Goal: Find specific page/section: Find specific page/section

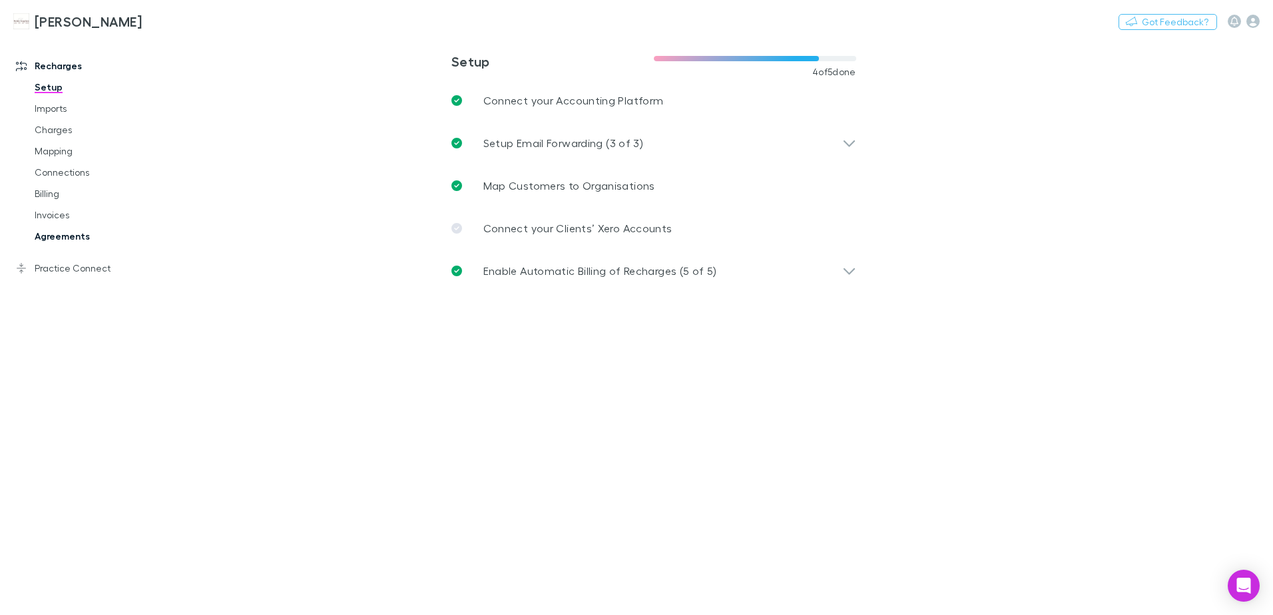
click at [53, 233] on link "Agreements" at bounding box center [100, 236] width 158 height 21
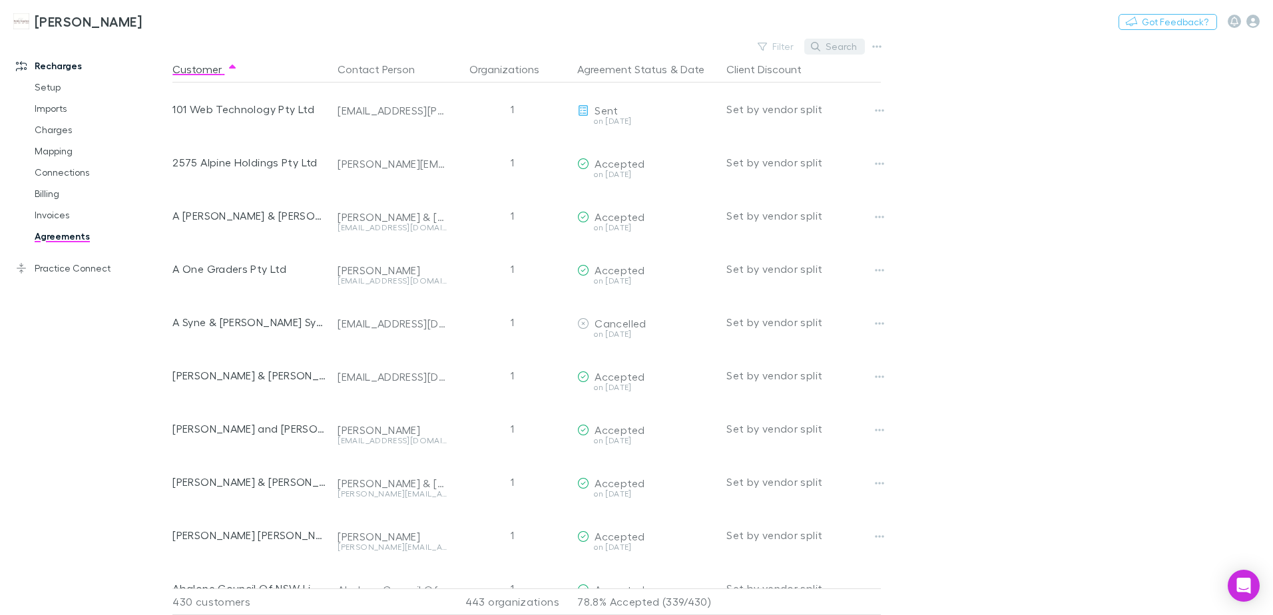
click at [826, 49] on button "Search" at bounding box center [834, 47] width 61 height 16
type input "*"
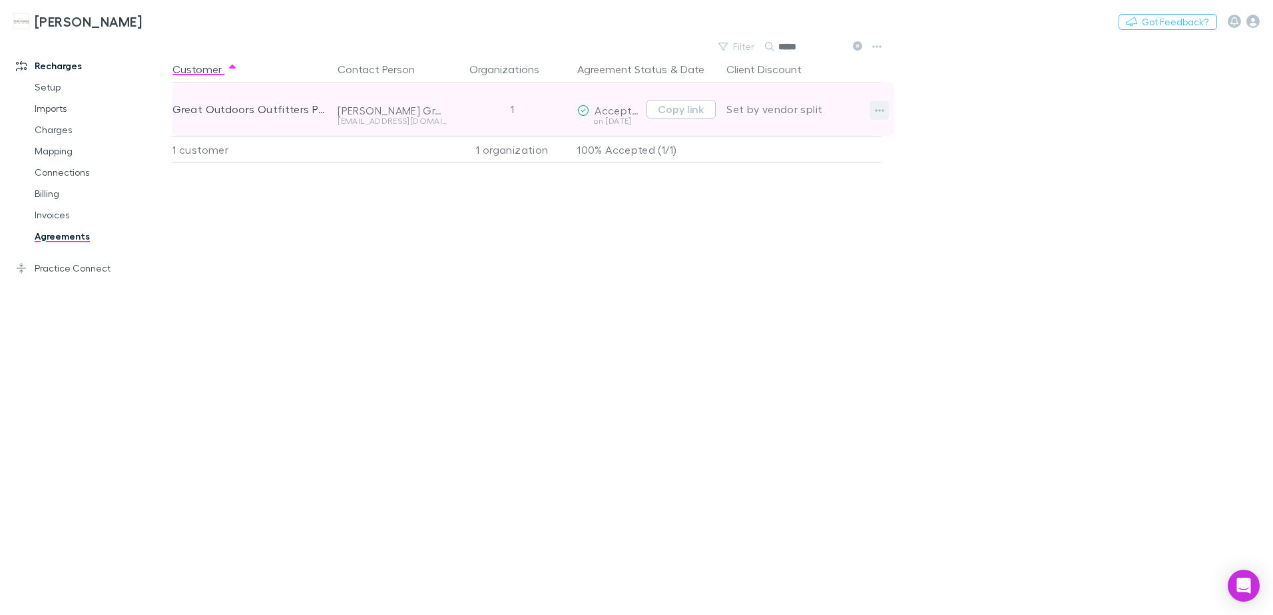
type input "*****"
click at [878, 111] on icon "button" at bounding box center [879, 110] width 9 height 11
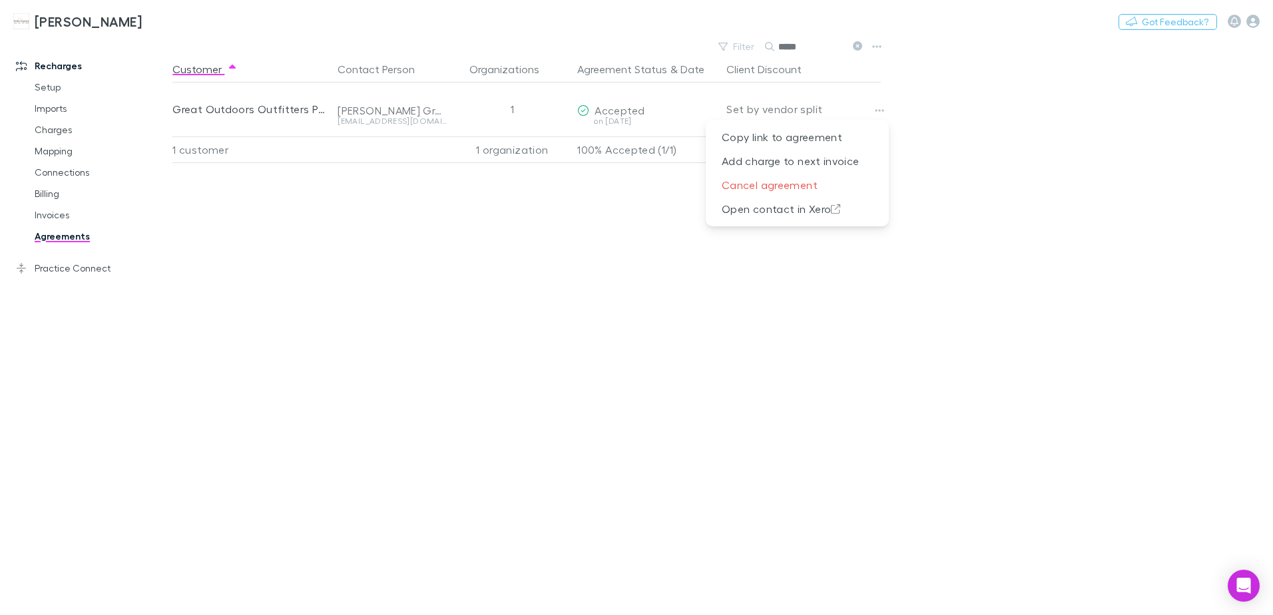
click at [684, 238] on div at bounding box center [636, 307] width 1273 height 615
click at [43, 214] on link "Invoices" at bounding box center [100, 214] width 158 height 21
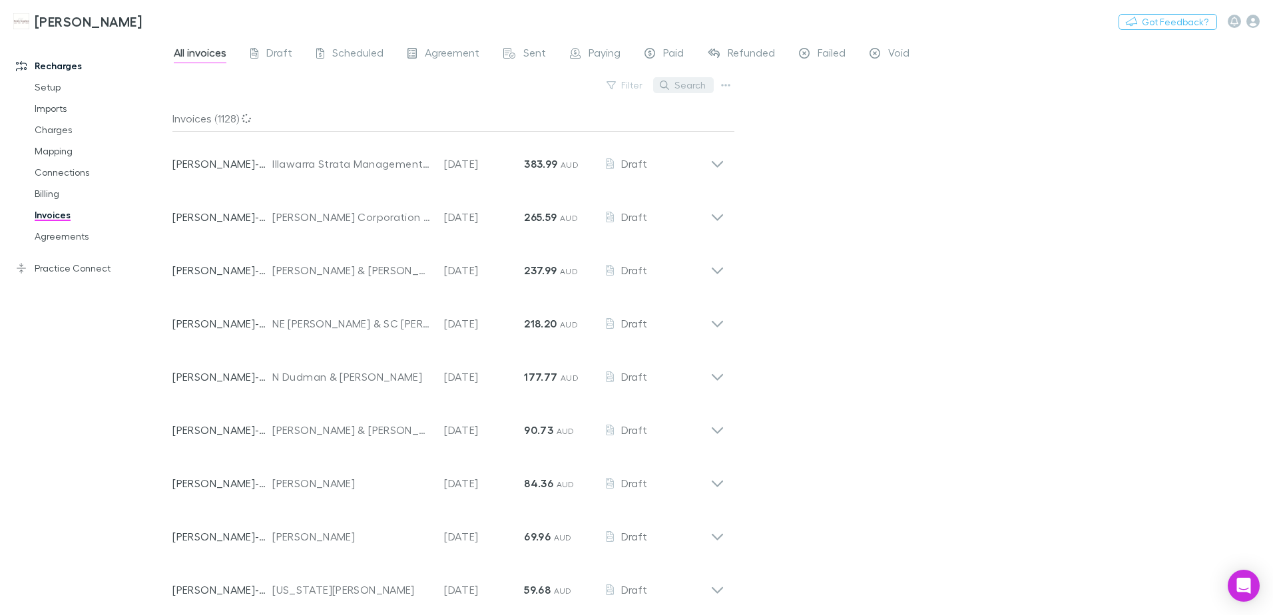
click at [682, 89] on button "Search" at bounding box center [683, 85] width 61 height 16
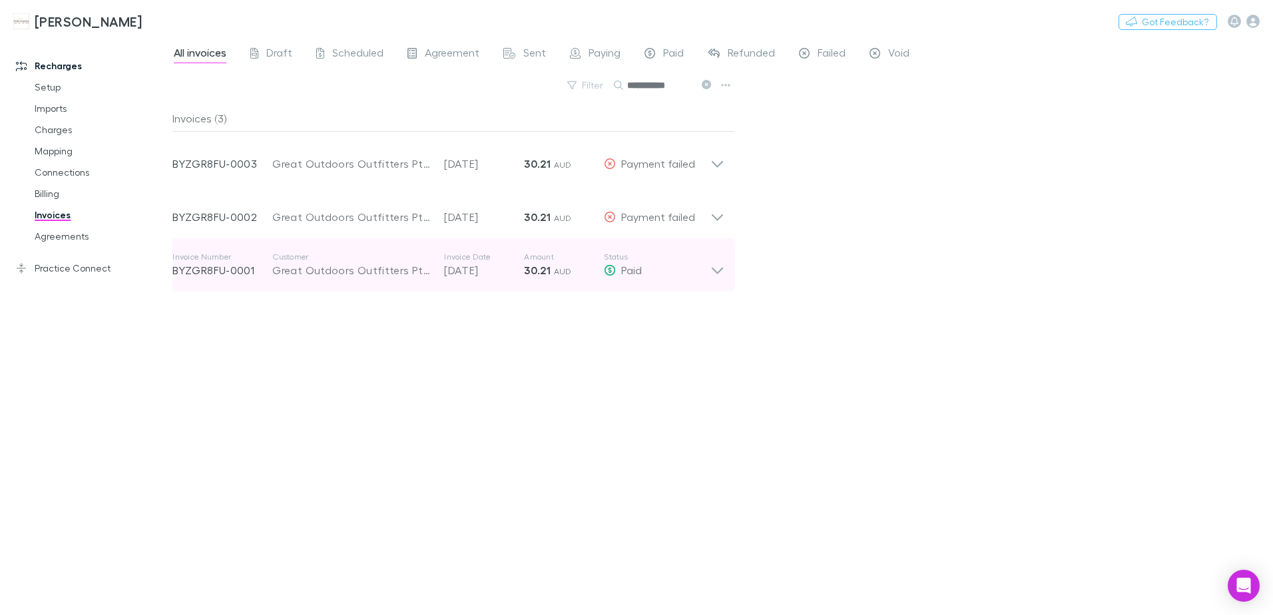
type input "**********"
click at [711, 271] on icon at bounding box center [717, 265] width 14 height 27
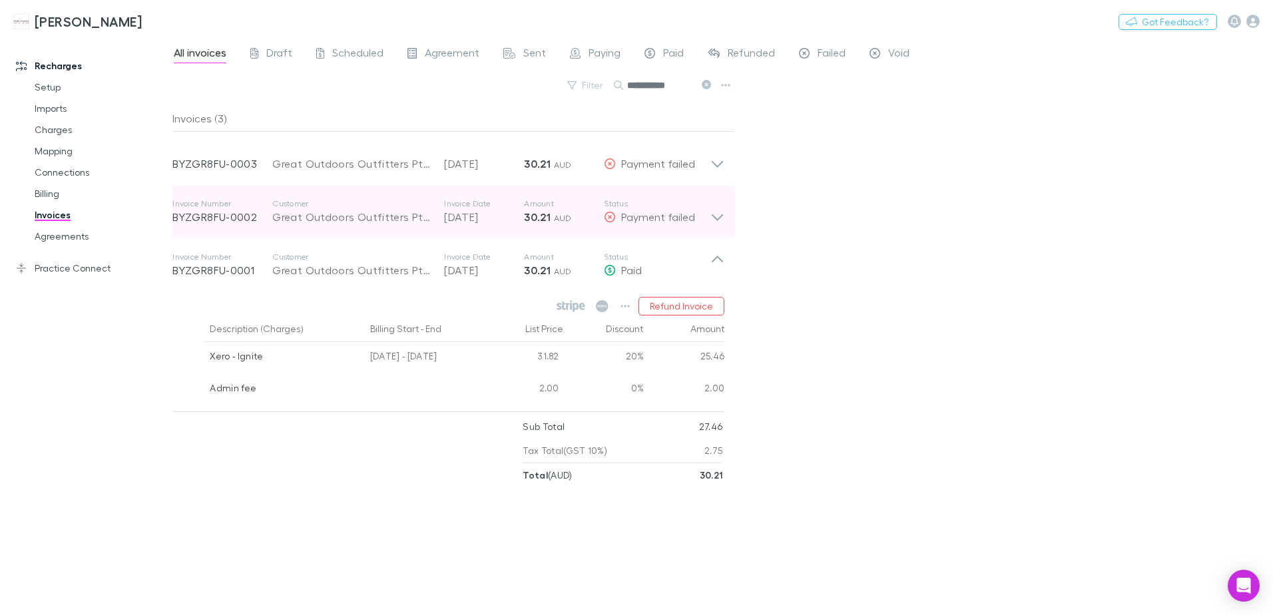
click at [718, 216] on icon at bounding box center [717, 211] width 14 height 27
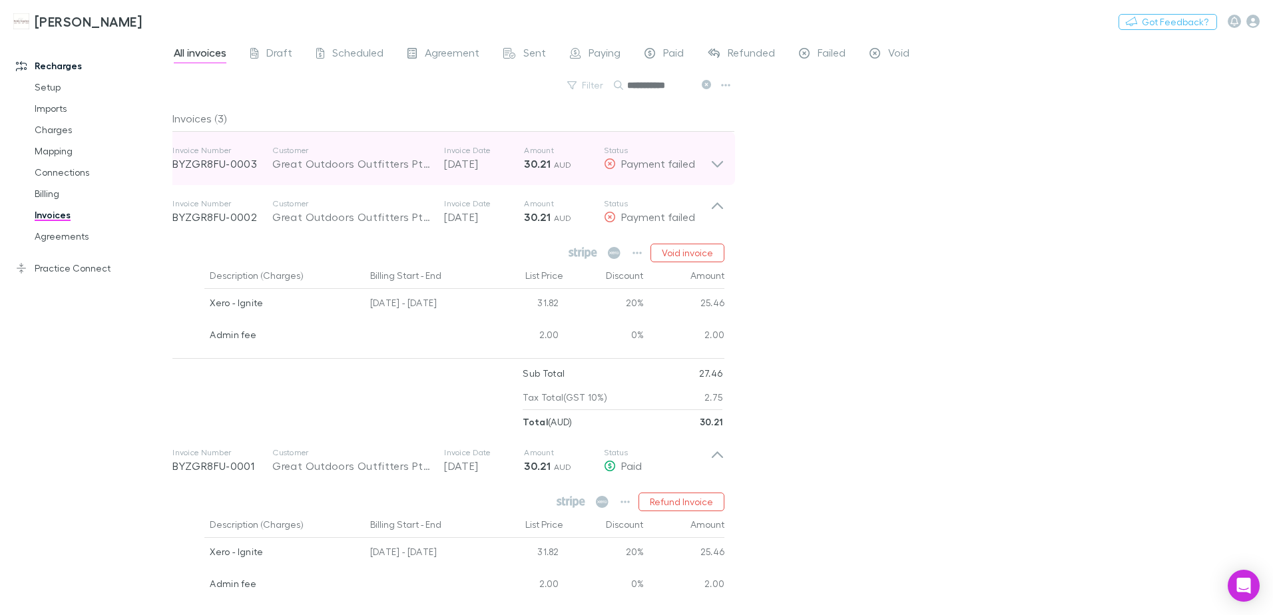
click at [718, 166] on icon at bounding box center [717, 164] width 11 height 7
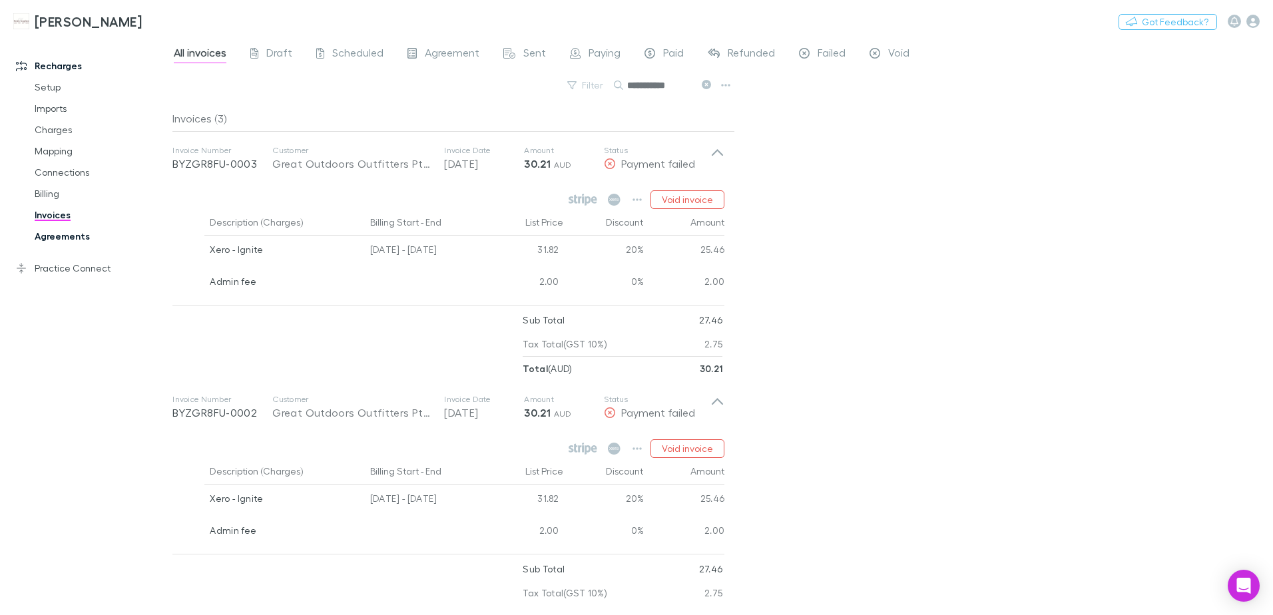
click at [71, 238] on link "Agreements" at bounding box center [100, 236] width 158 height 21
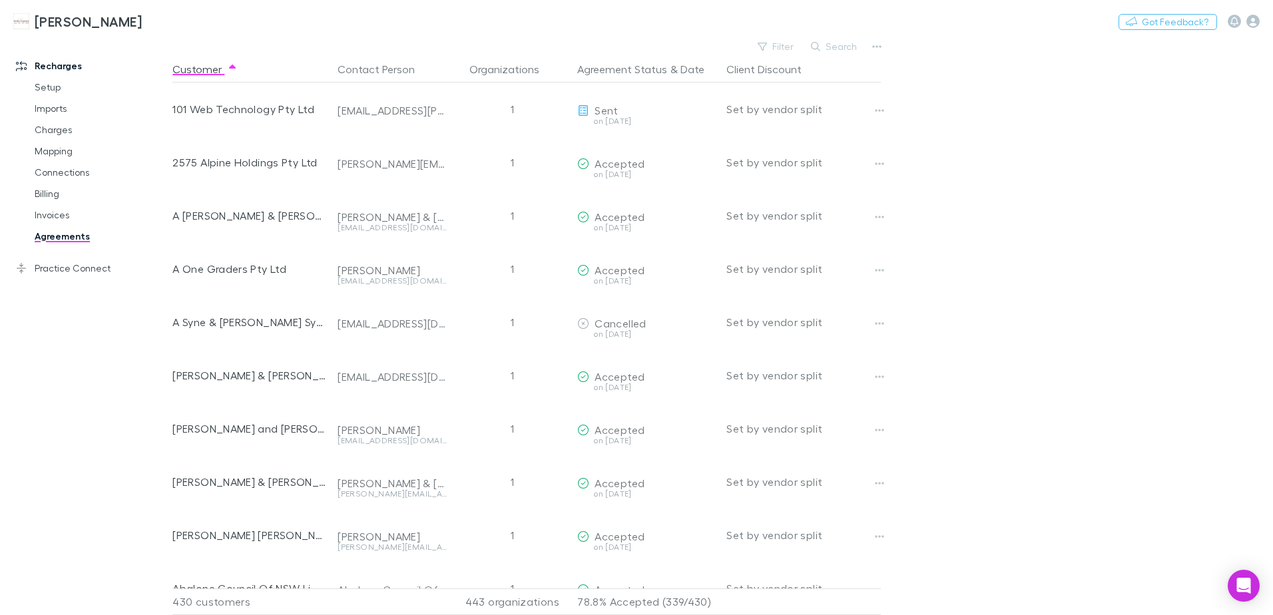
click at [836, 50] on button "Search" at bounding box center [834, 47] width 61 height 16
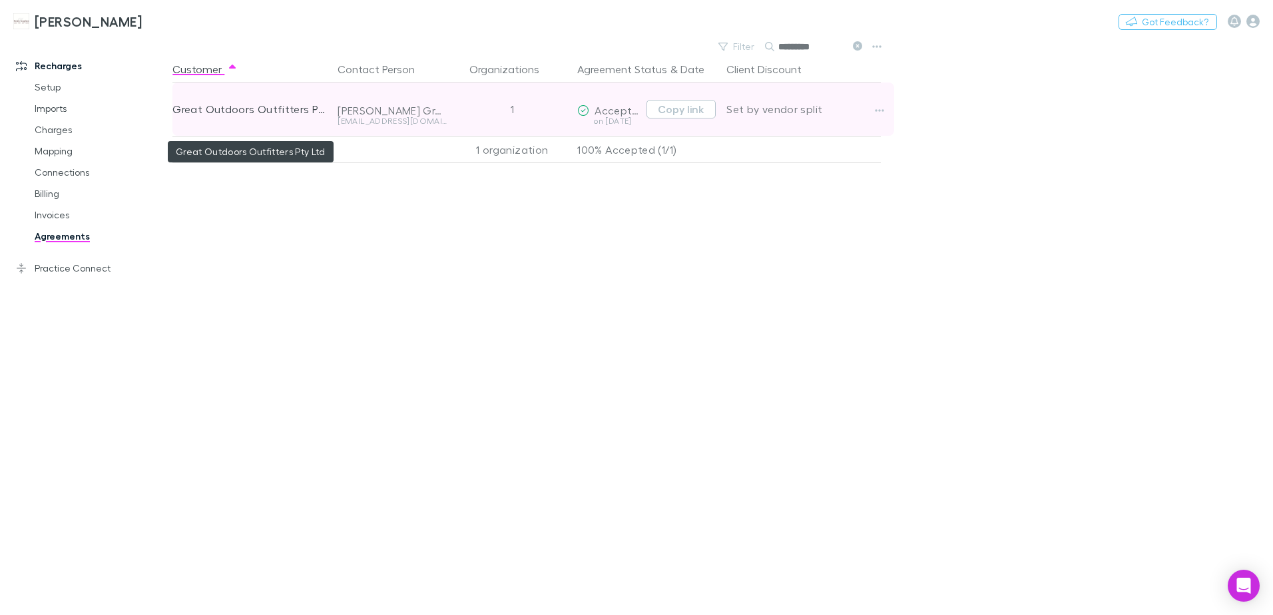
type input "*********"
click at [280, 108] on div "Great Outdoors Outfitters Pty Ltd" at bounding box center [249, 109] width 154 height 53
click at [876, 111] on icon "button" at bounding box center [880, 110] width 9 height 3
